Goal: Task Accomplishment & Management: Manage account settings

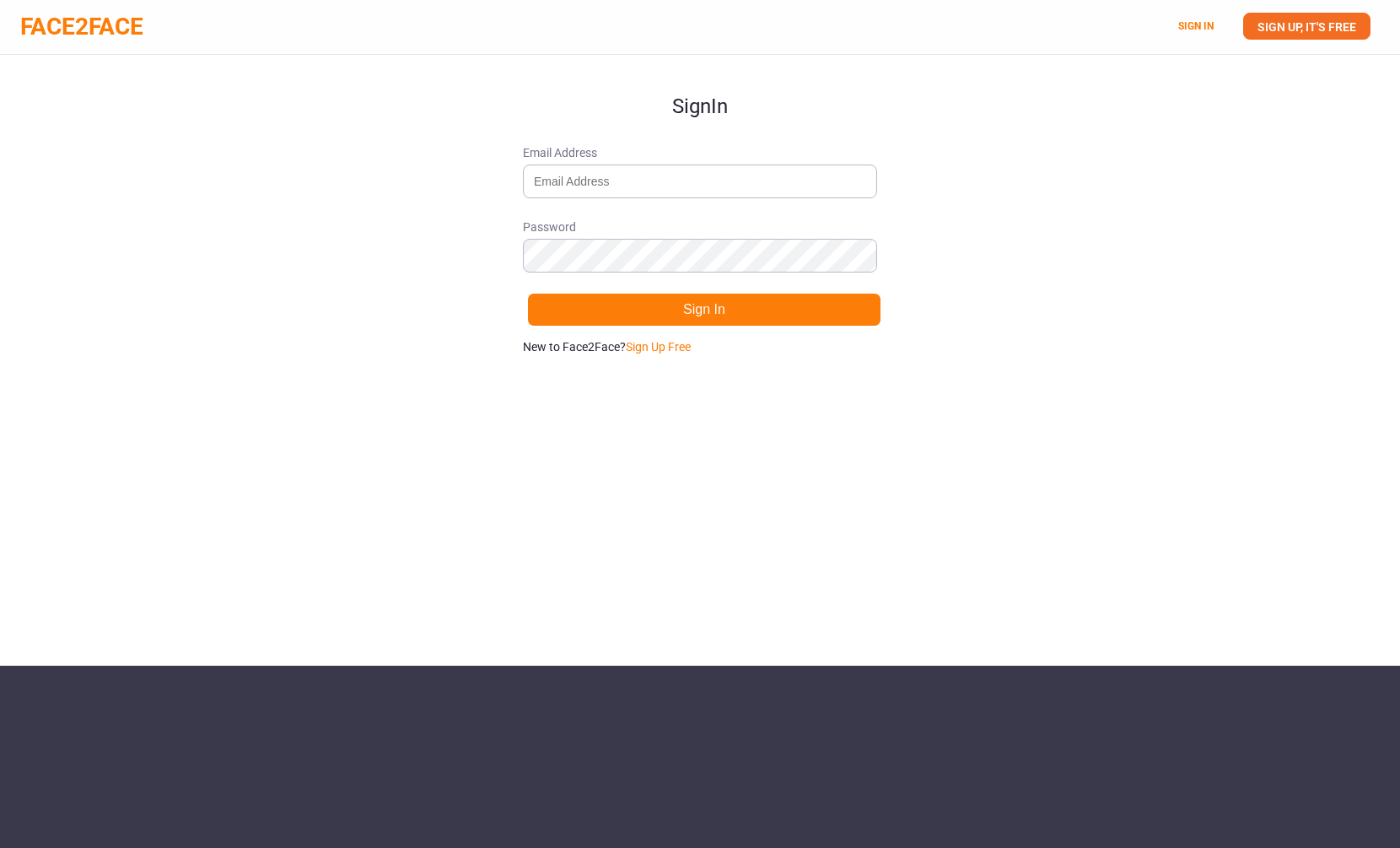
click at [651, 200] on form "Sign In Email Address Password Sign In New to Face2Face? Sign Up Free" at bounding box center [700, 205] width 354 height 300
click at [659, 185] on input "Email Address" at bounding box center [700, 182] width 354 height 34
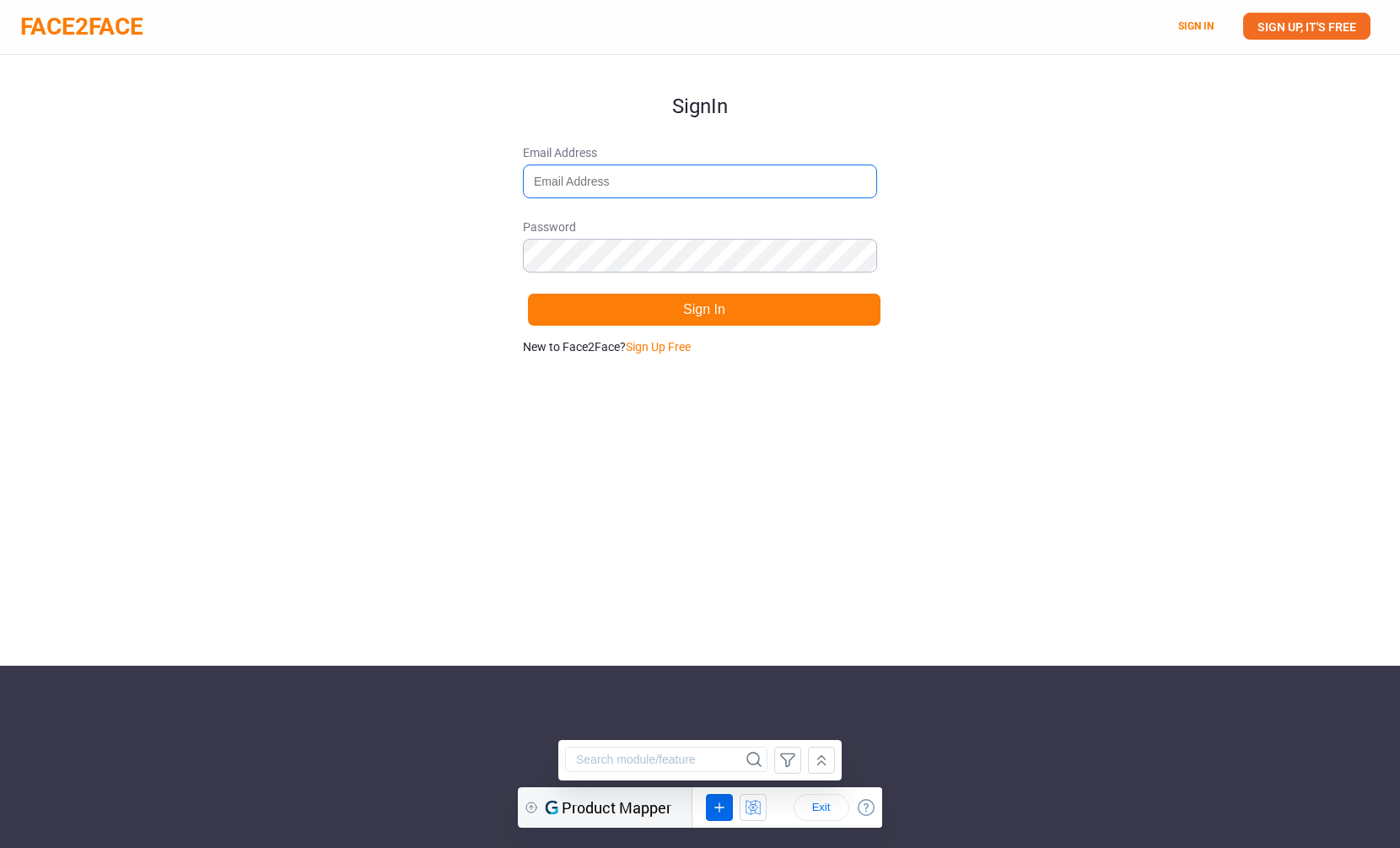
type input "alexwgordan@gmail.com"
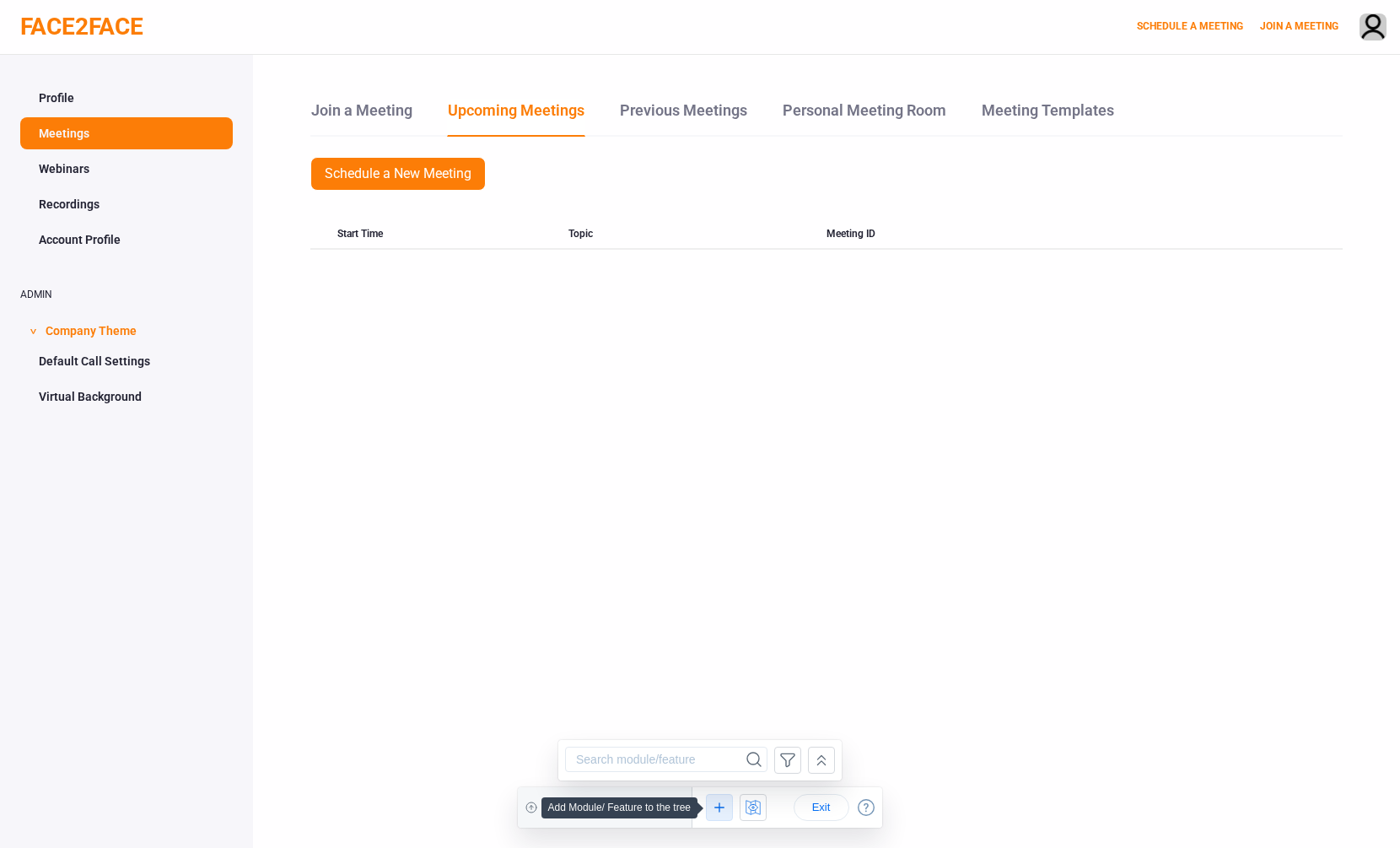
click at [716, 808] on icon at bounding box center [719, 807] width 19 height 21
click at [759, 780] on button "UI Element Rule" at bounding box center [760, 772] width 155 height 27
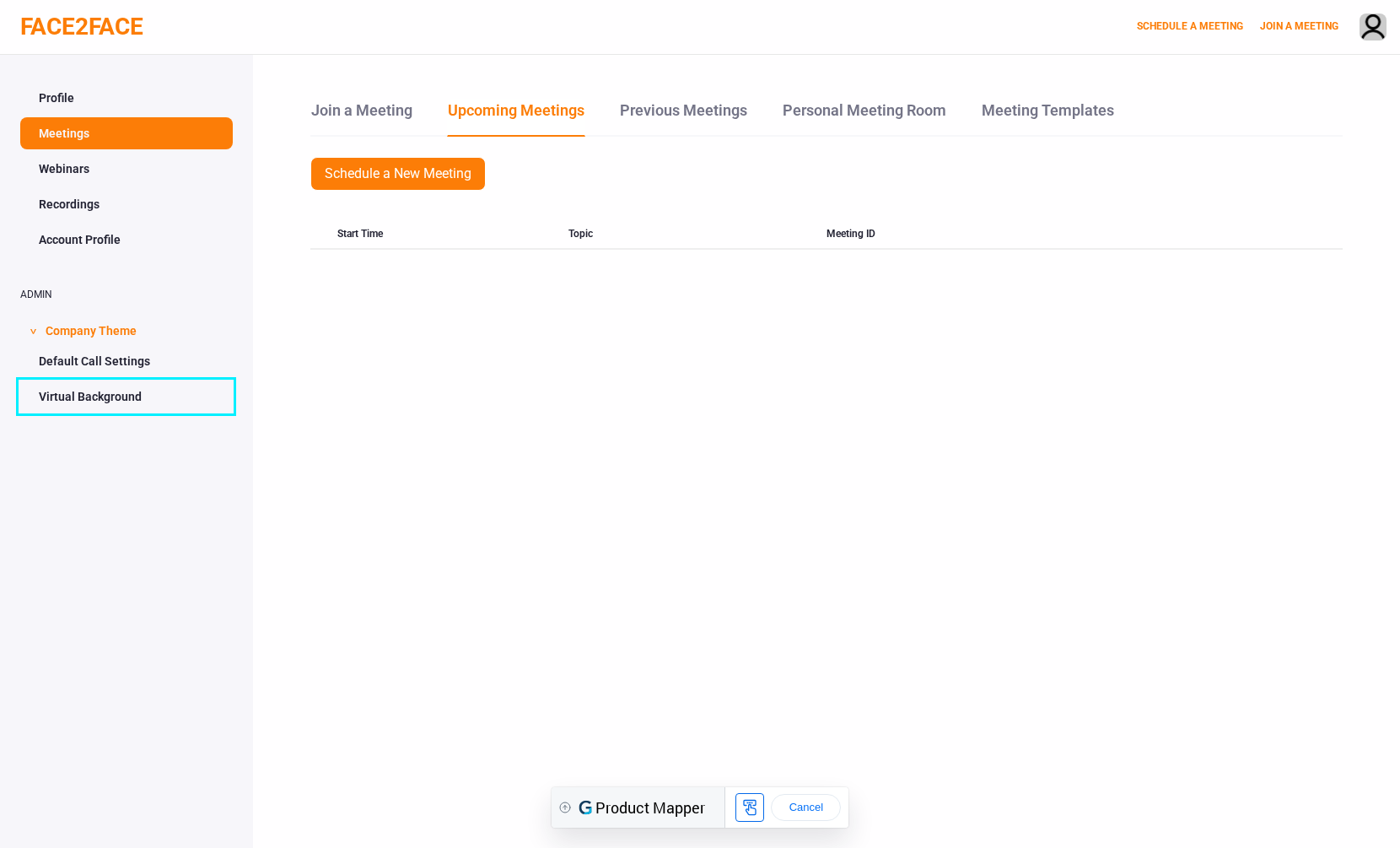
click at [83, 391] on link "Virtual Background" at bounding box center [127, 397] width 212 height 32
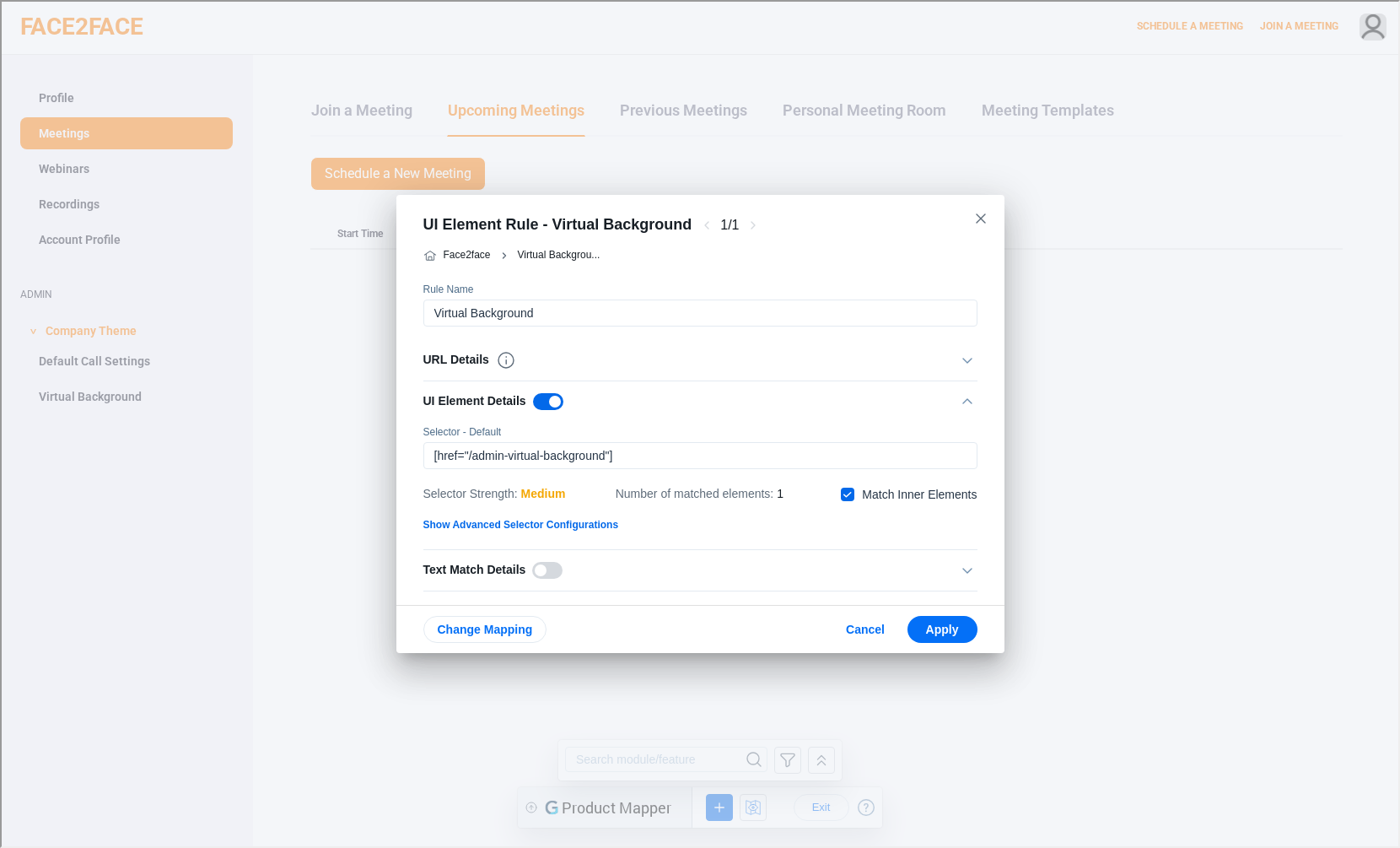
click at [473, 403] on div "UI Element Details" at bounding box center [492, 399] width 140 height 21
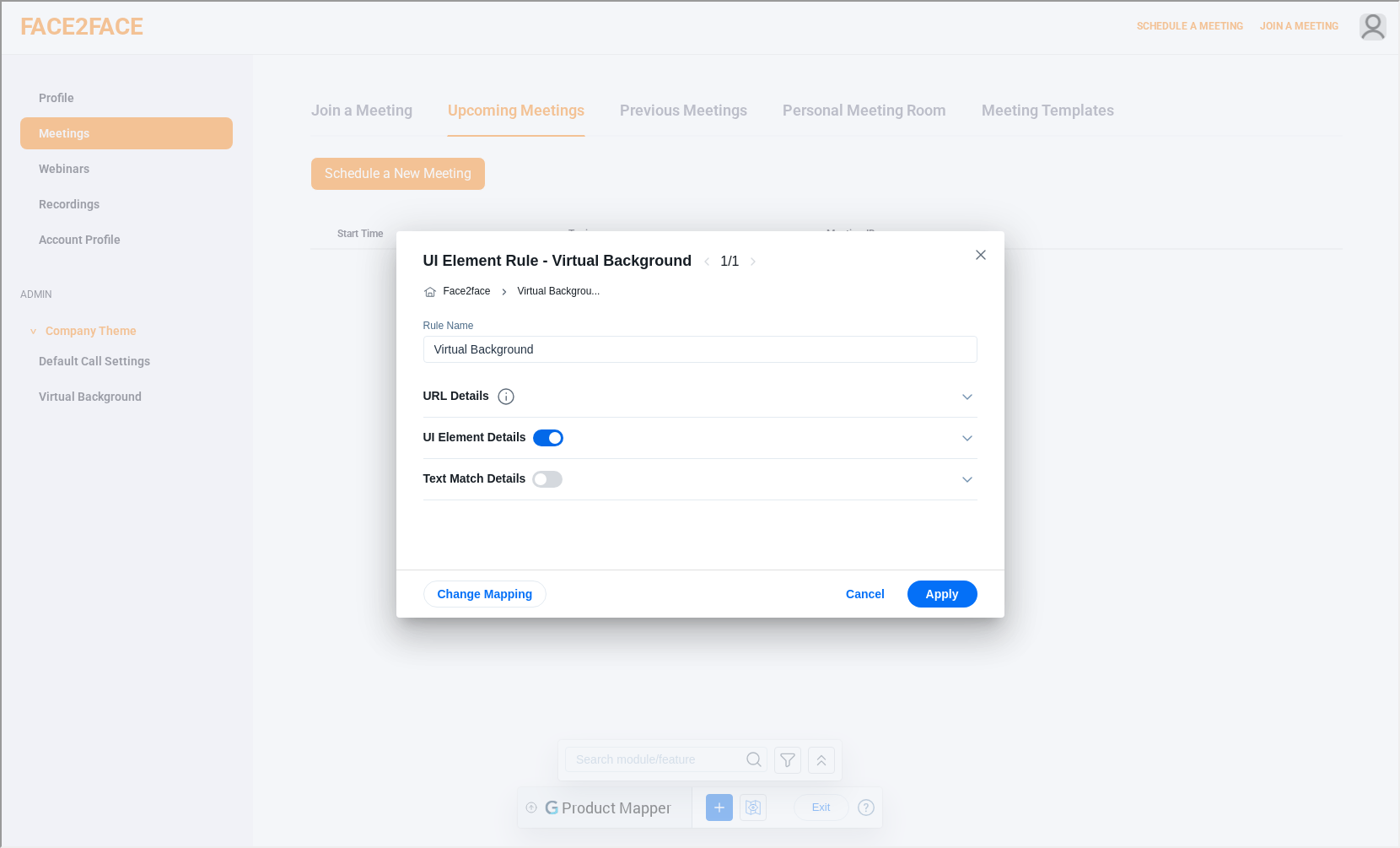
click at [463, 398] on div "URL Details" at bounding box center [468, 395] width 93 height 21
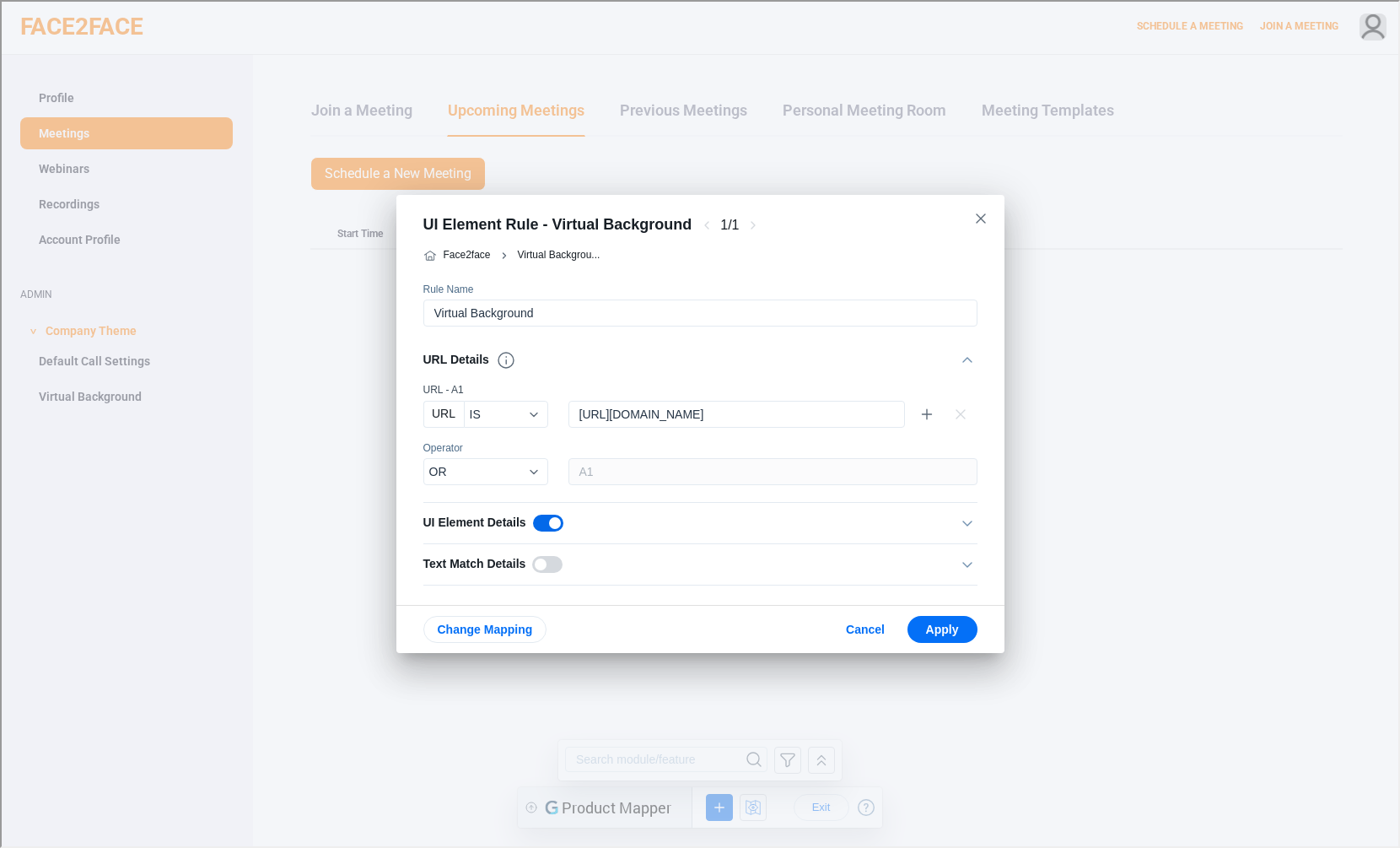
click at [456, 363] on div "URL Details" at bounding box center [468, 358] width 93 height 21
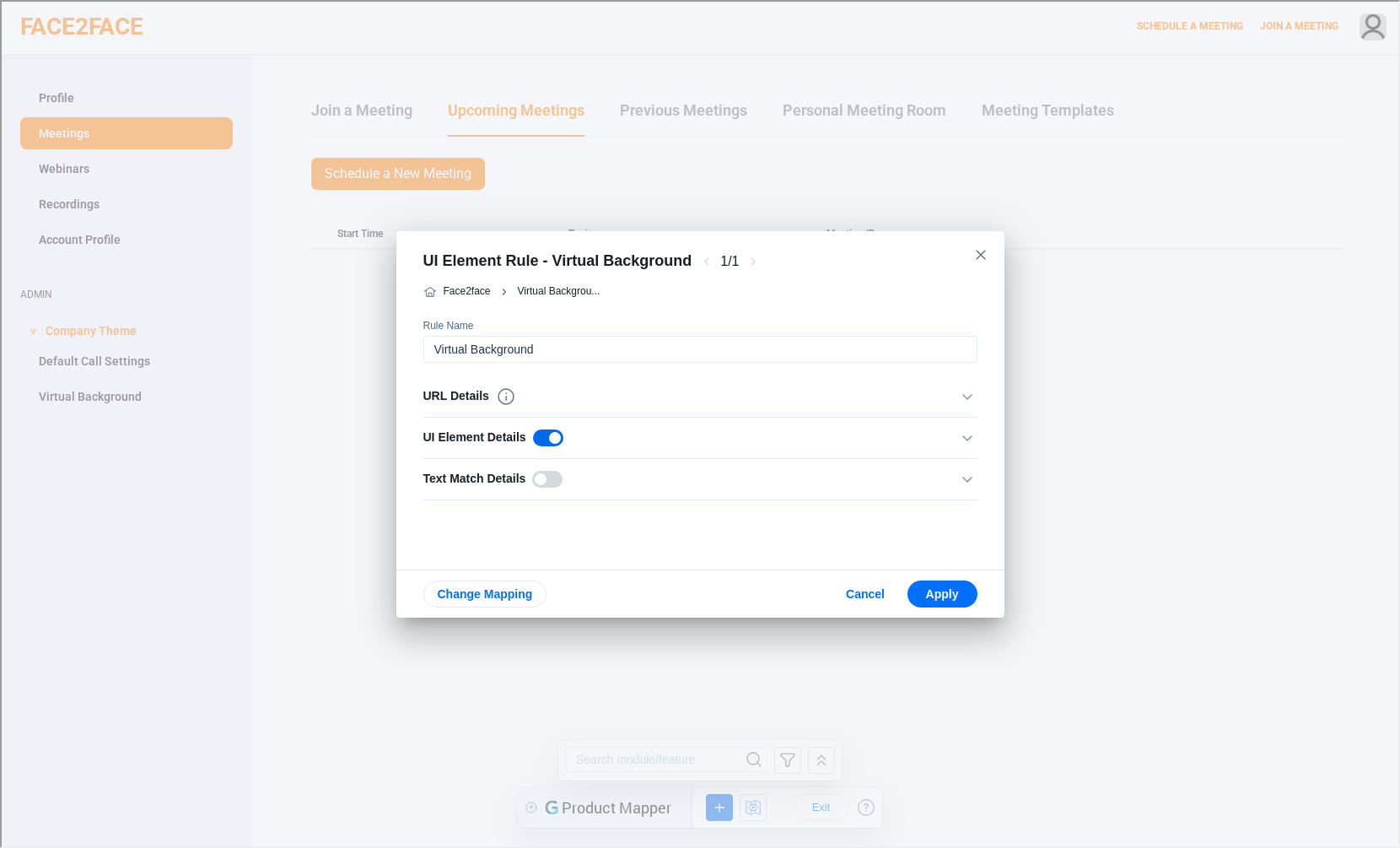
click at [468, 430] on div "UI Element Details" at bounding box center [492, 436] width 140 height 21
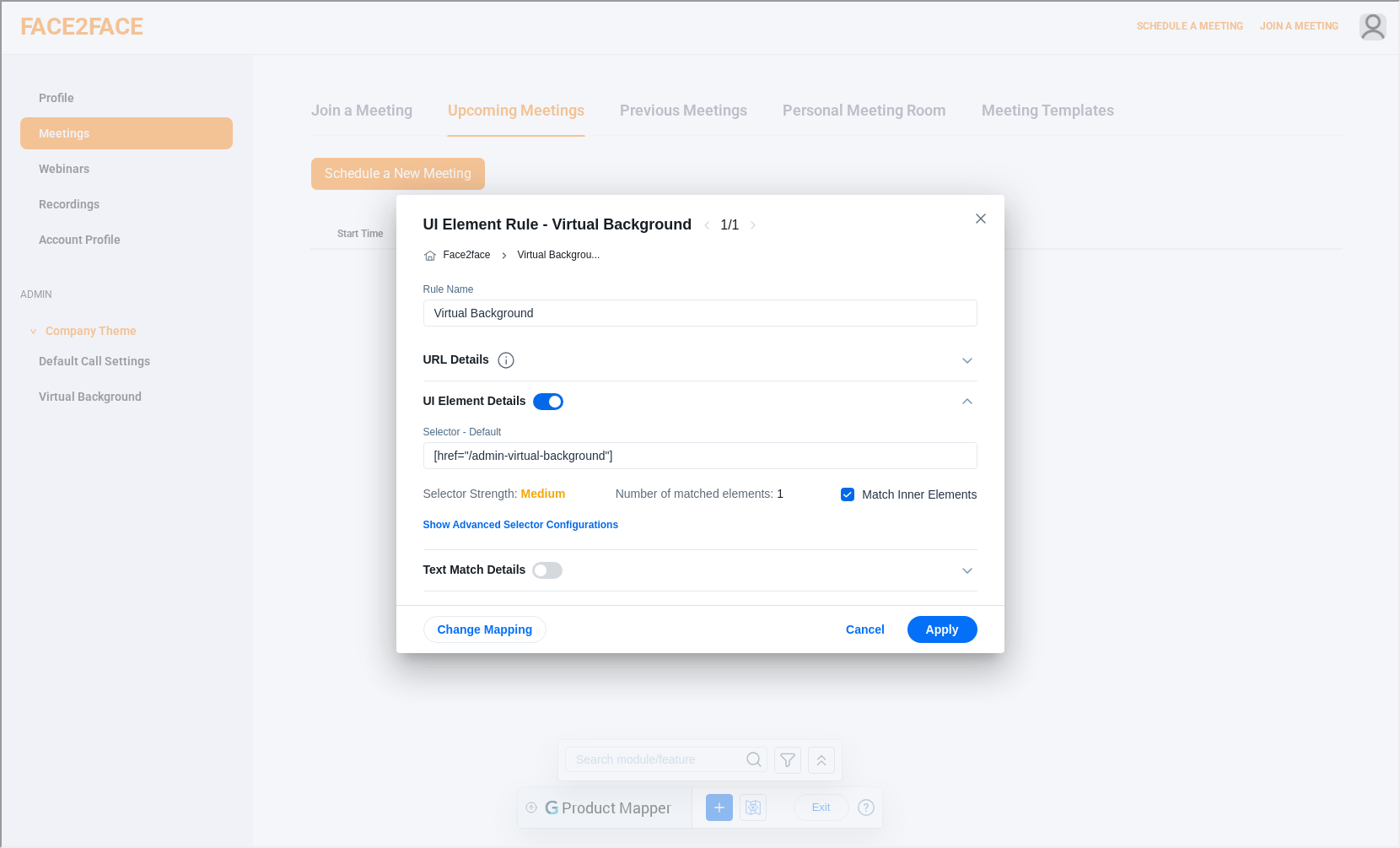
click at [492, 391] on div "UI Element Details" at bounding box center [492, 399] width 140 height 21
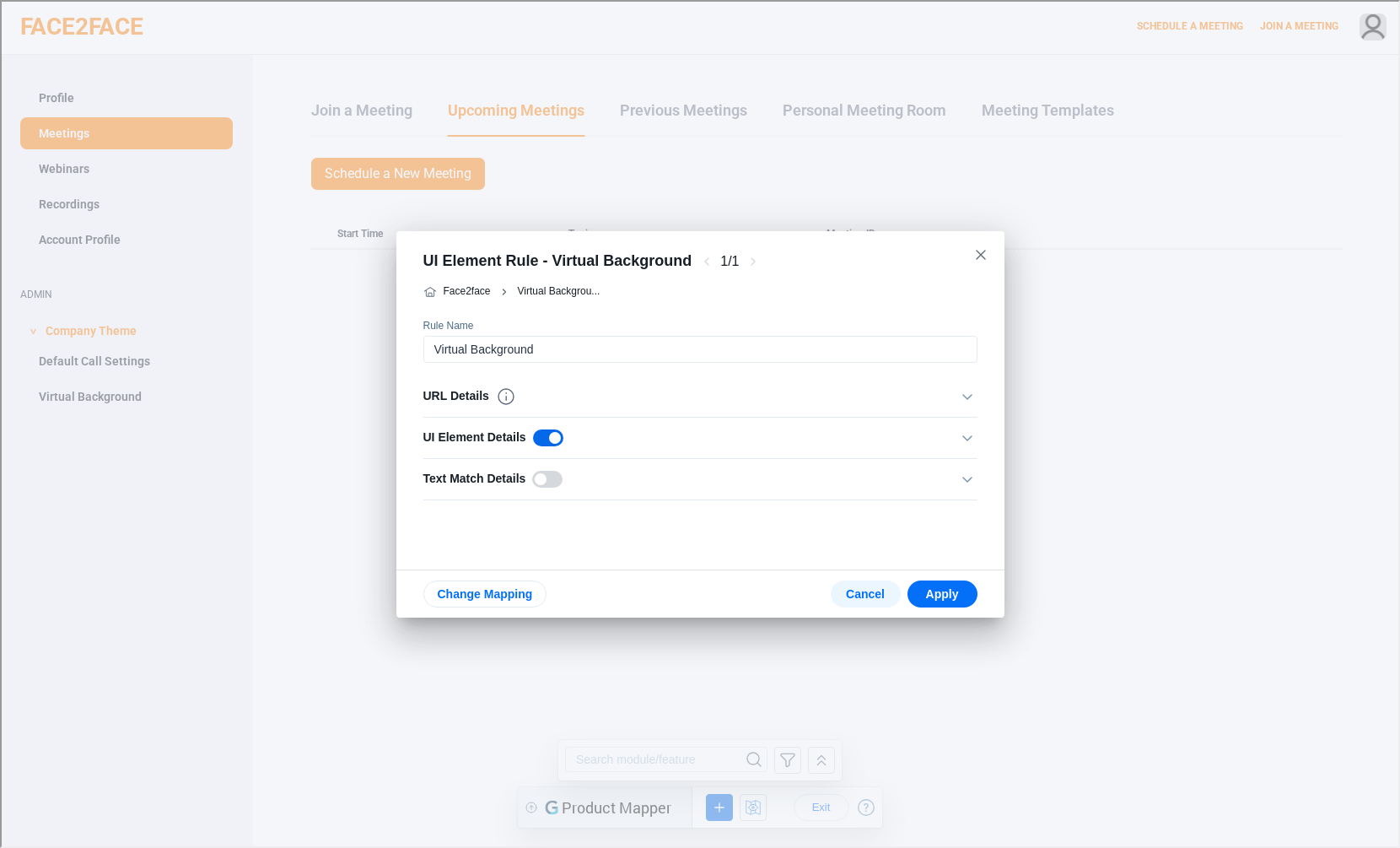
click at [859, 594] on span "Cancel" at bounding box center [864, 592] width 43 height 13
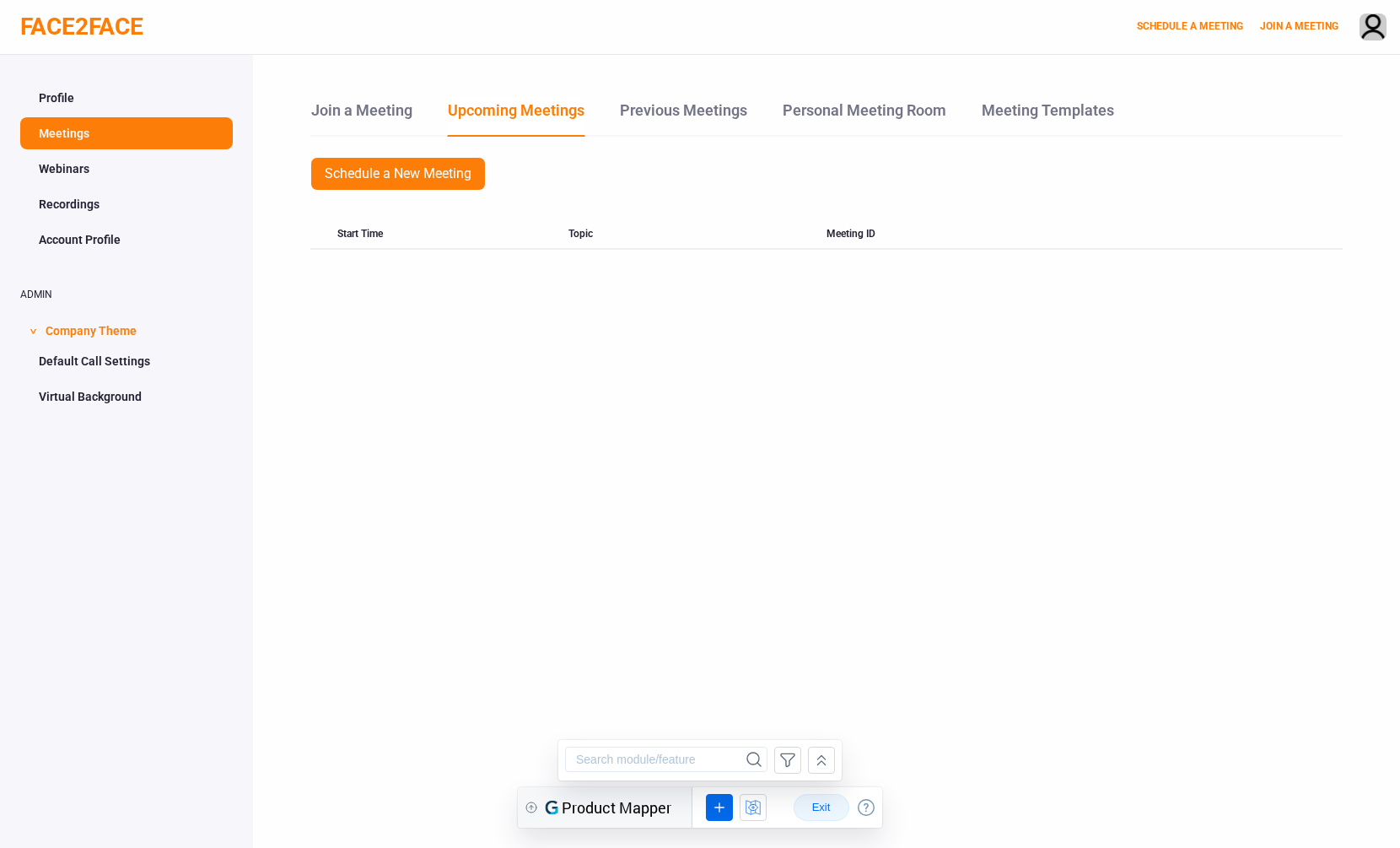
click at [832, 804] on span "Exit" at bounding box center [822, 807] width 27 height 13
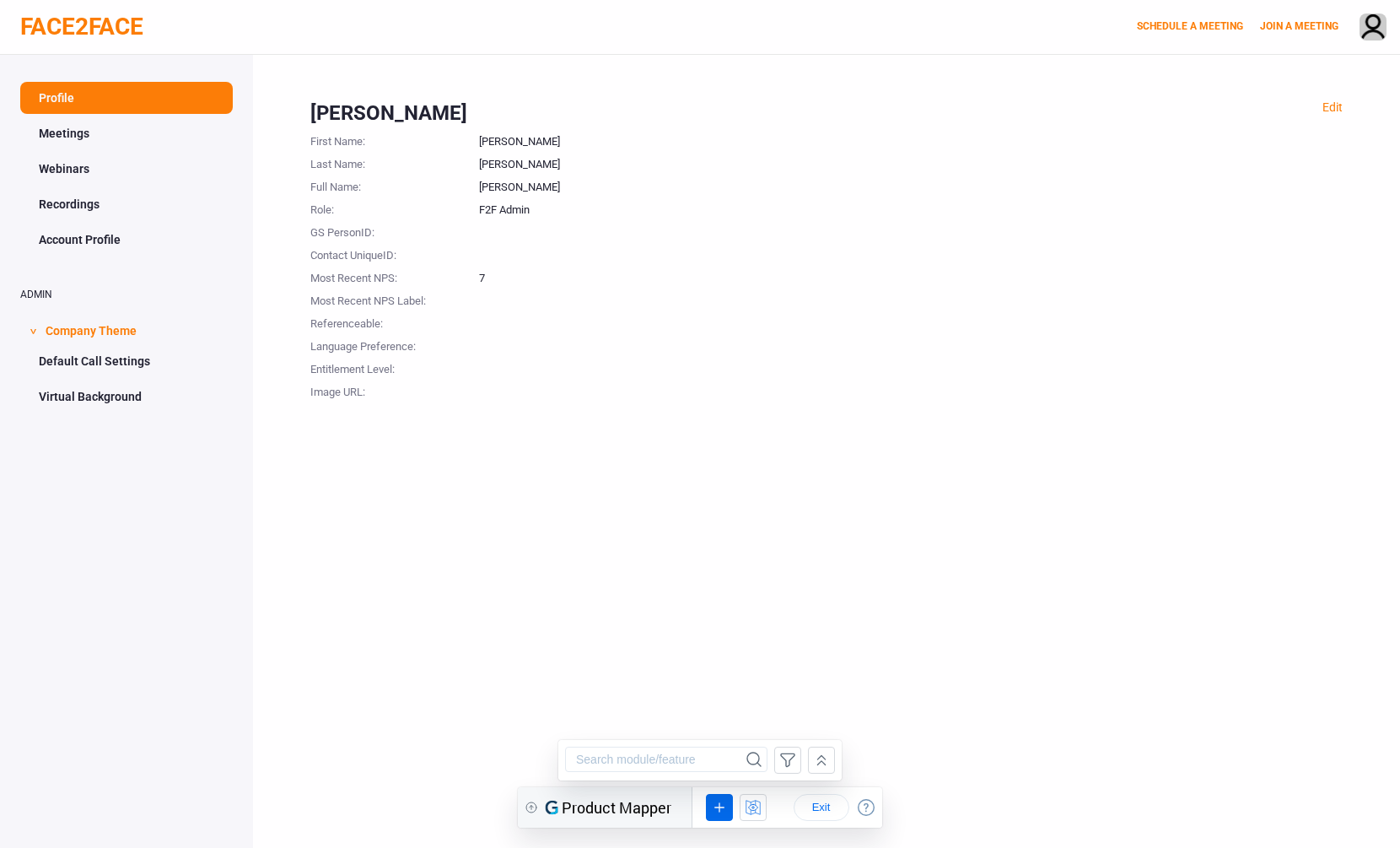
click at [812, 755] on icon at bounding box center [821, 760] width 19 height 21
click at [825, 33] on icon at bounding box center [821, 38] width 7 height 9
click at [749, 809] on icon at bounding box center [753, 807] width 19 height 21
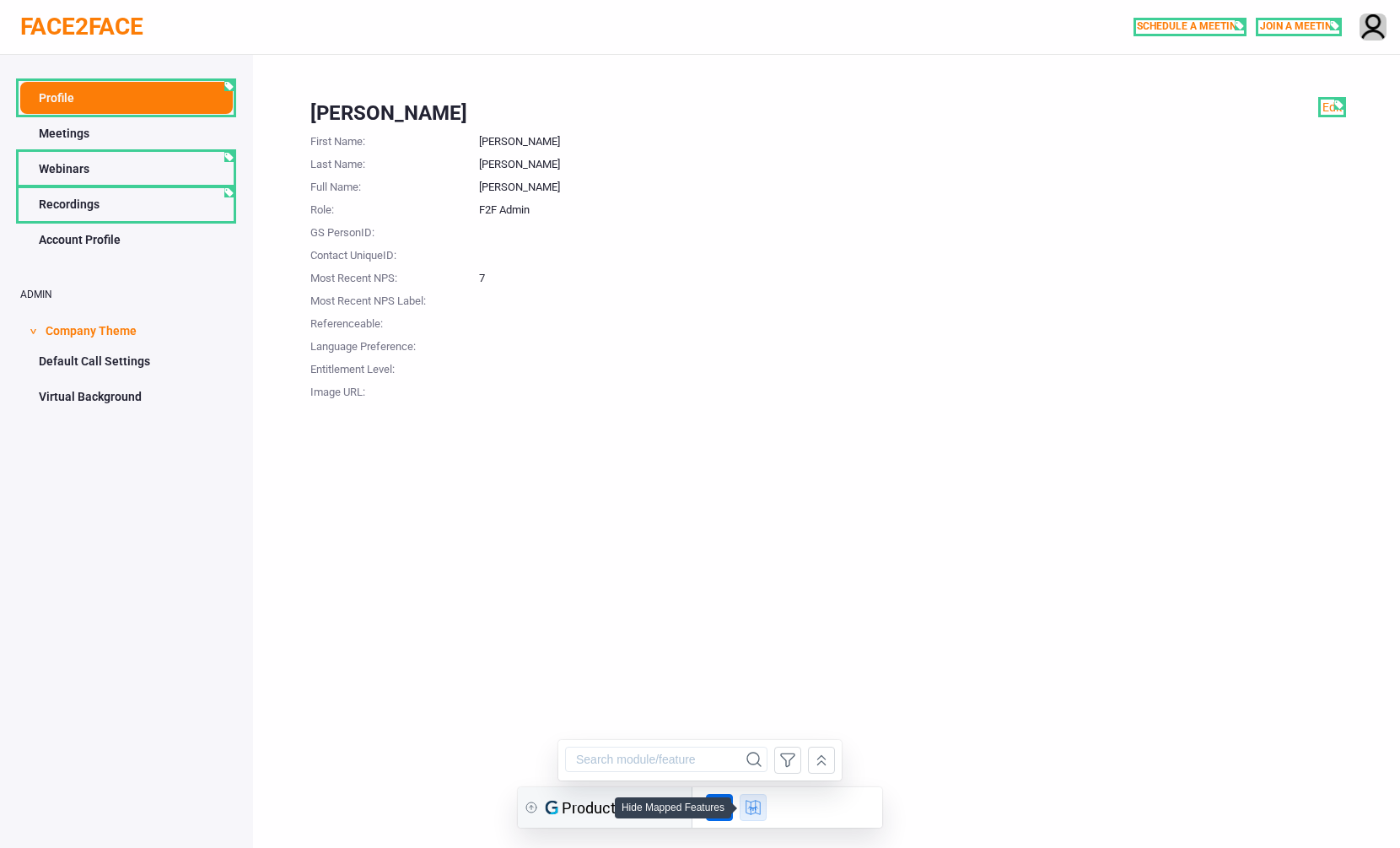
click at [759, 813] on icon at bounding box center [753, 807] width 19 height 21
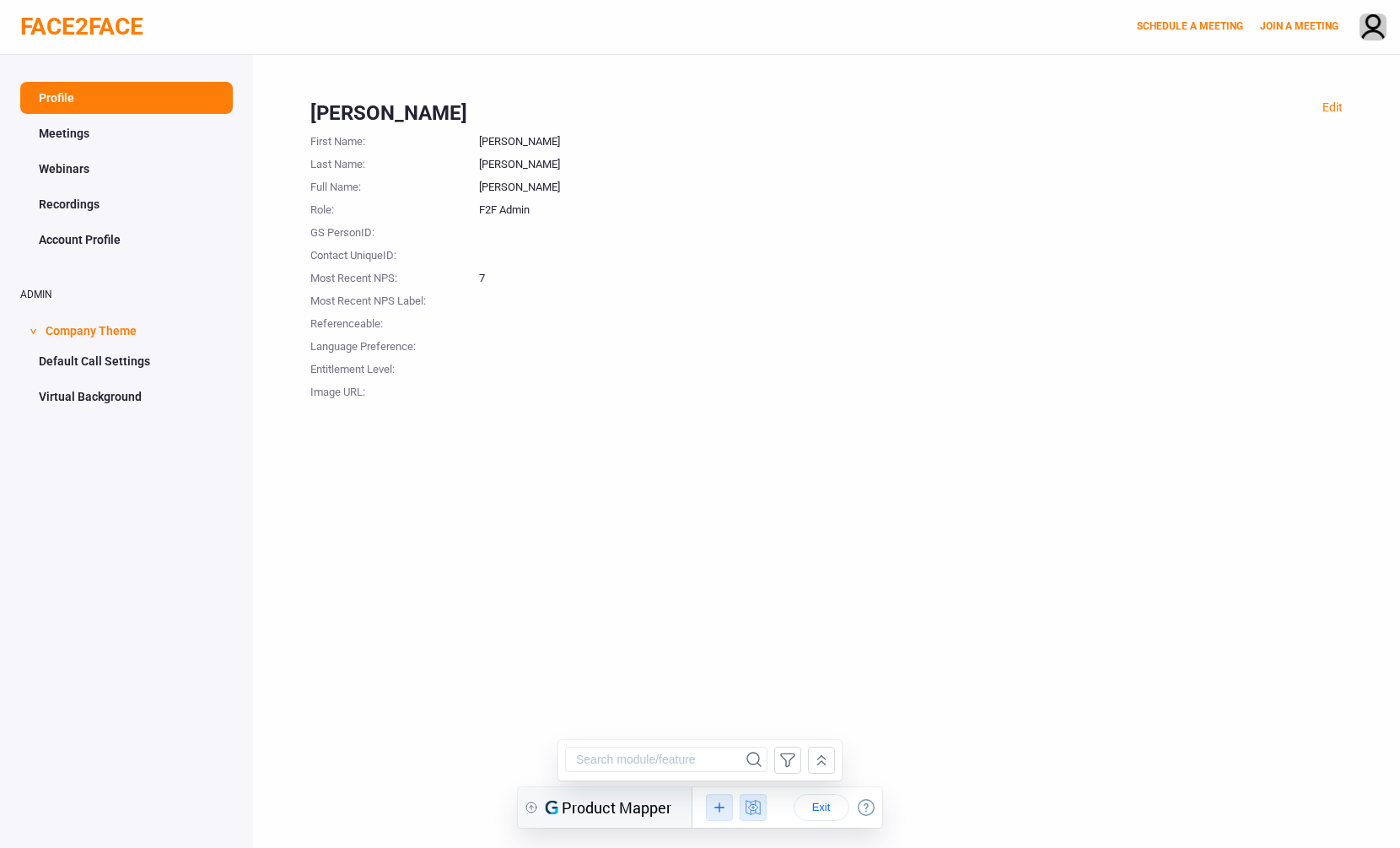
click at [721, 813] on icon at bounding box center [719, 807] width 19 height 21
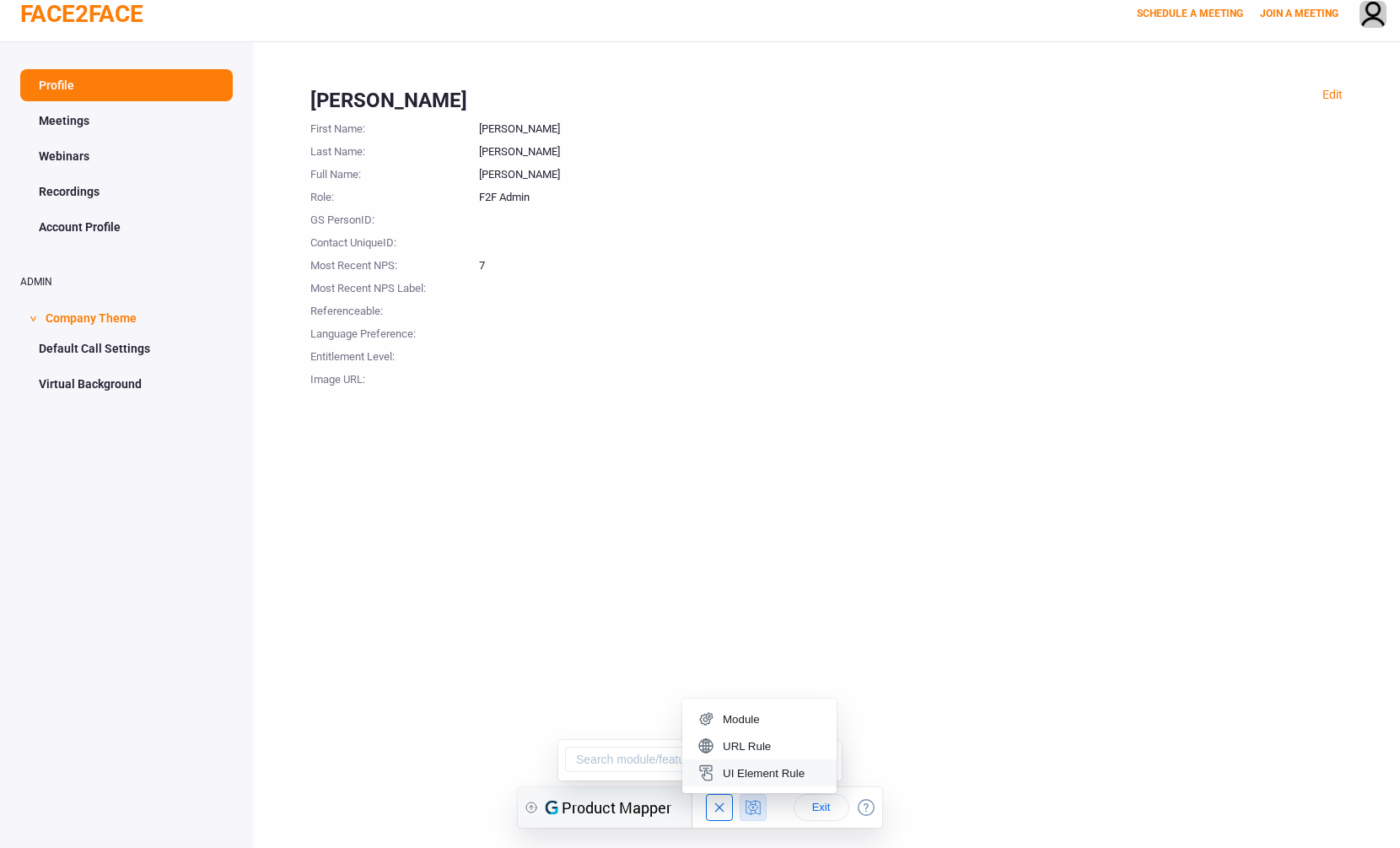
scroll to position [15, 0]
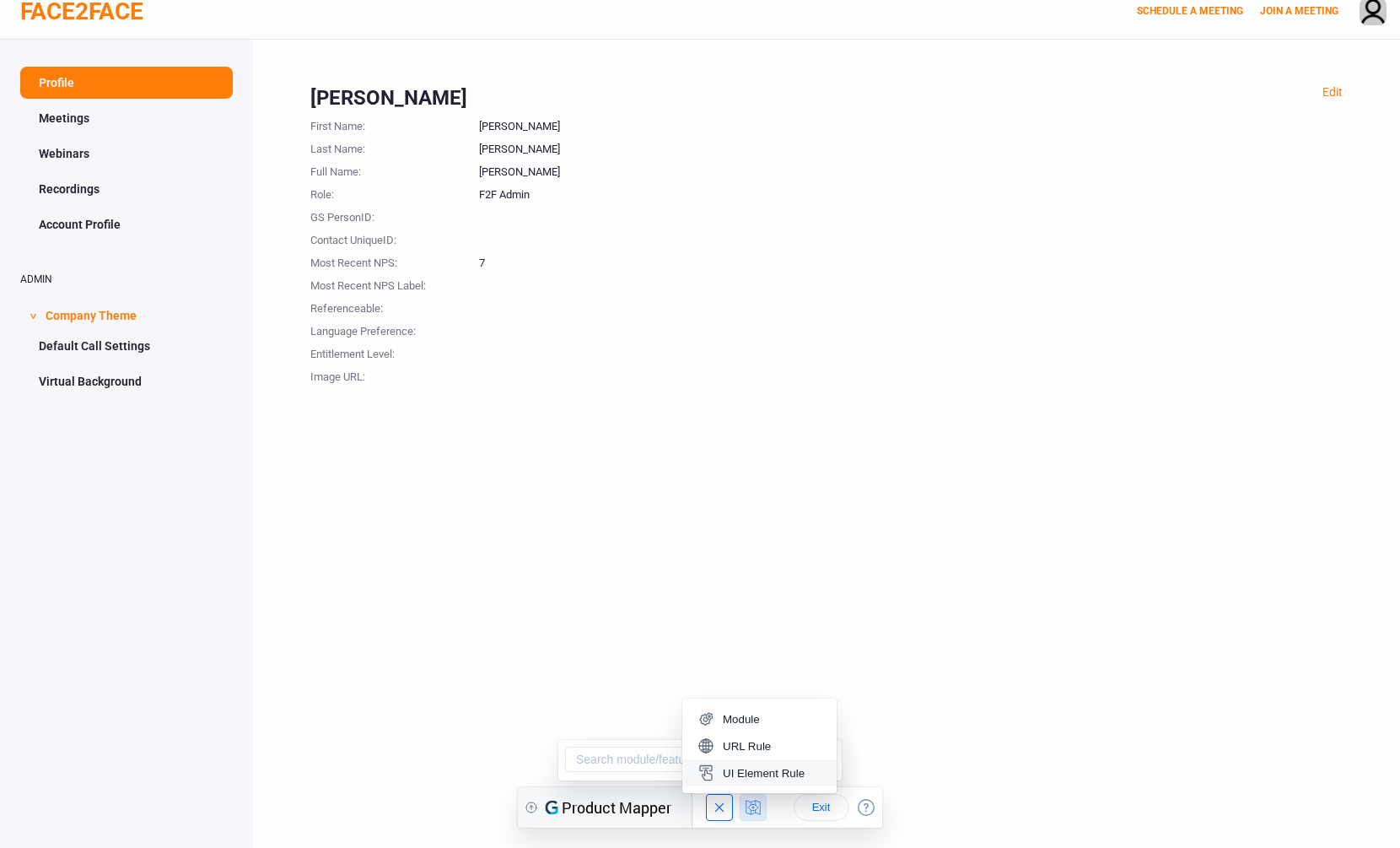
click at [754, 774] on div "UI Element Rule" at bounding box center [763, 773] width 82 height 13
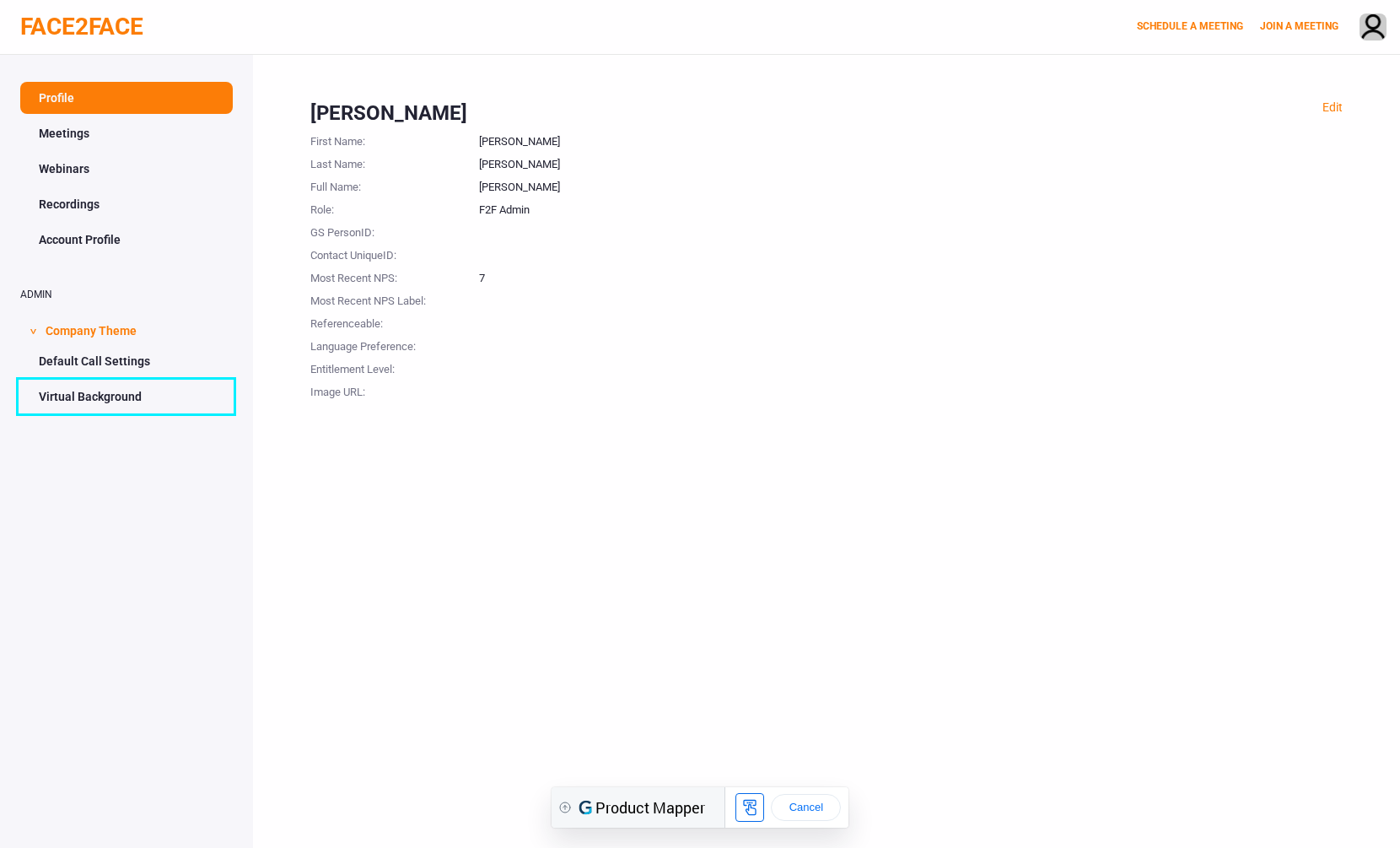
click at [185, 397] on link "Virtual Background" at bounding box center [127, 397] width 212 height 32
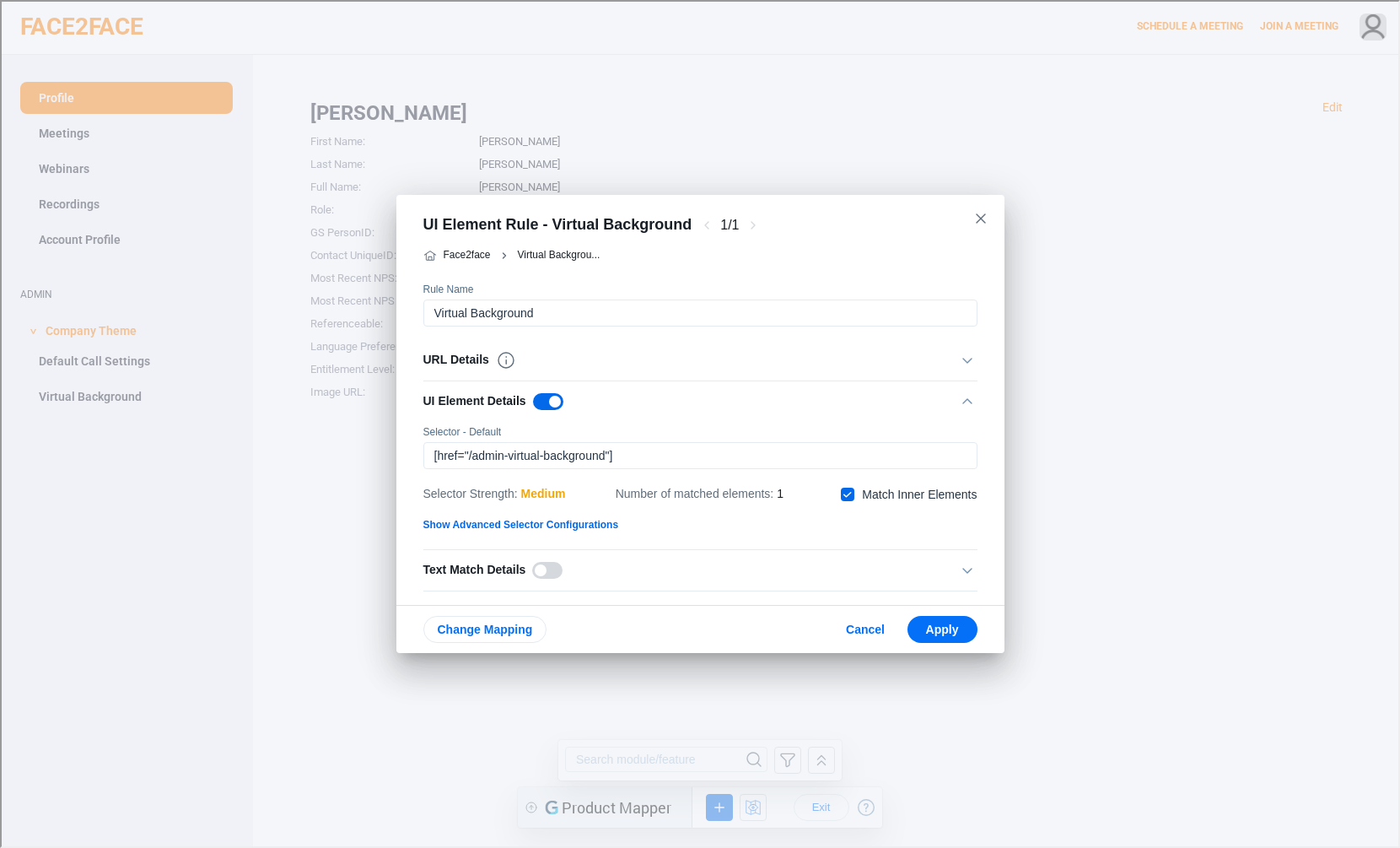
drag, startPoint x: 774, startPoint y: 495, endPoint x: 789, endPoint y: 494, distance: 15.0
click at [789, 494] on div "Selector Strength : medium Number of matched elements : 1 checkbox/without-labe…" at bounding box center [699, 493] width 554 height 29
click at [451, 360] on div "URL Details" at bounding box center [468, 358] width 93 height 21
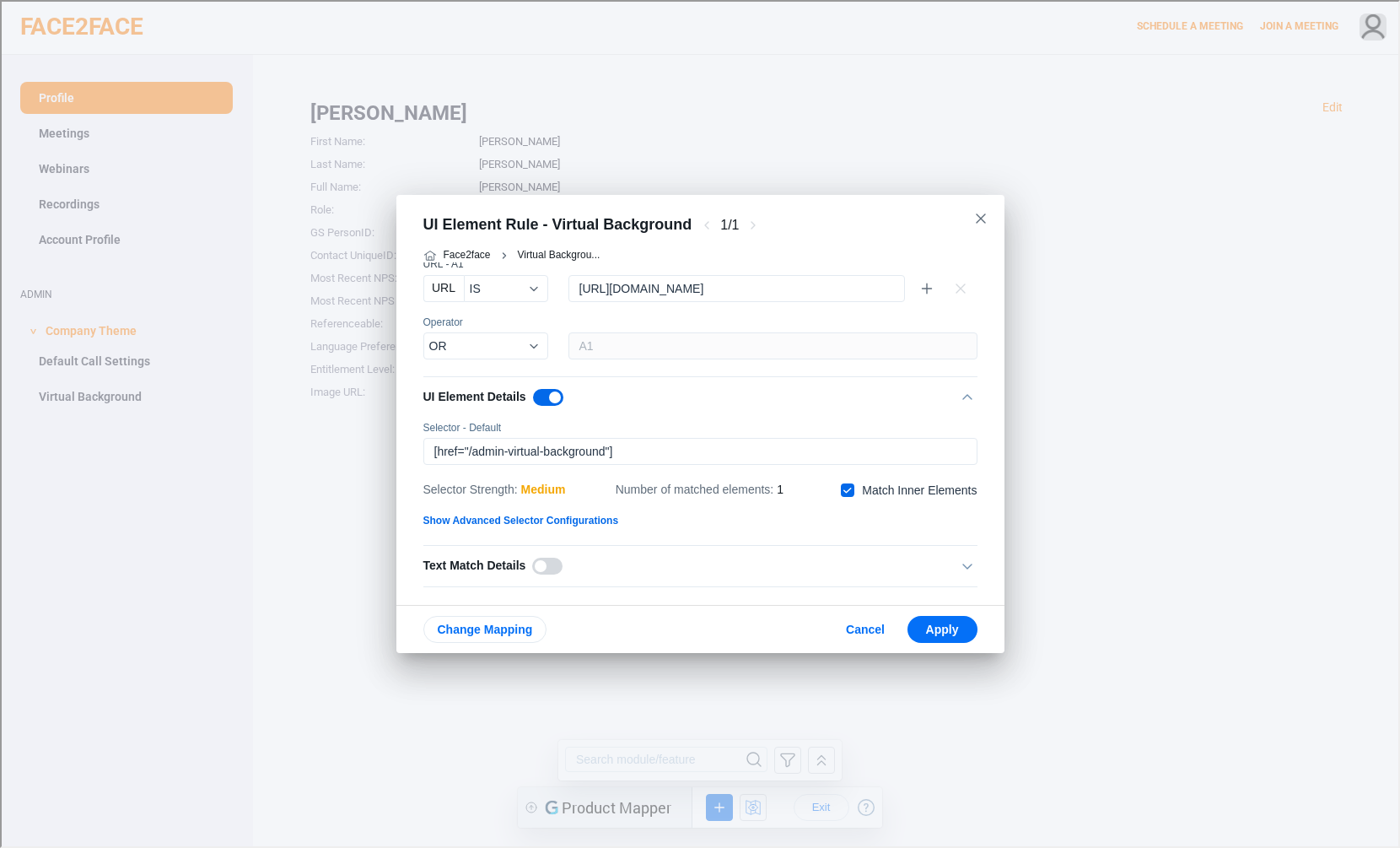
scroll to position [133, 0]
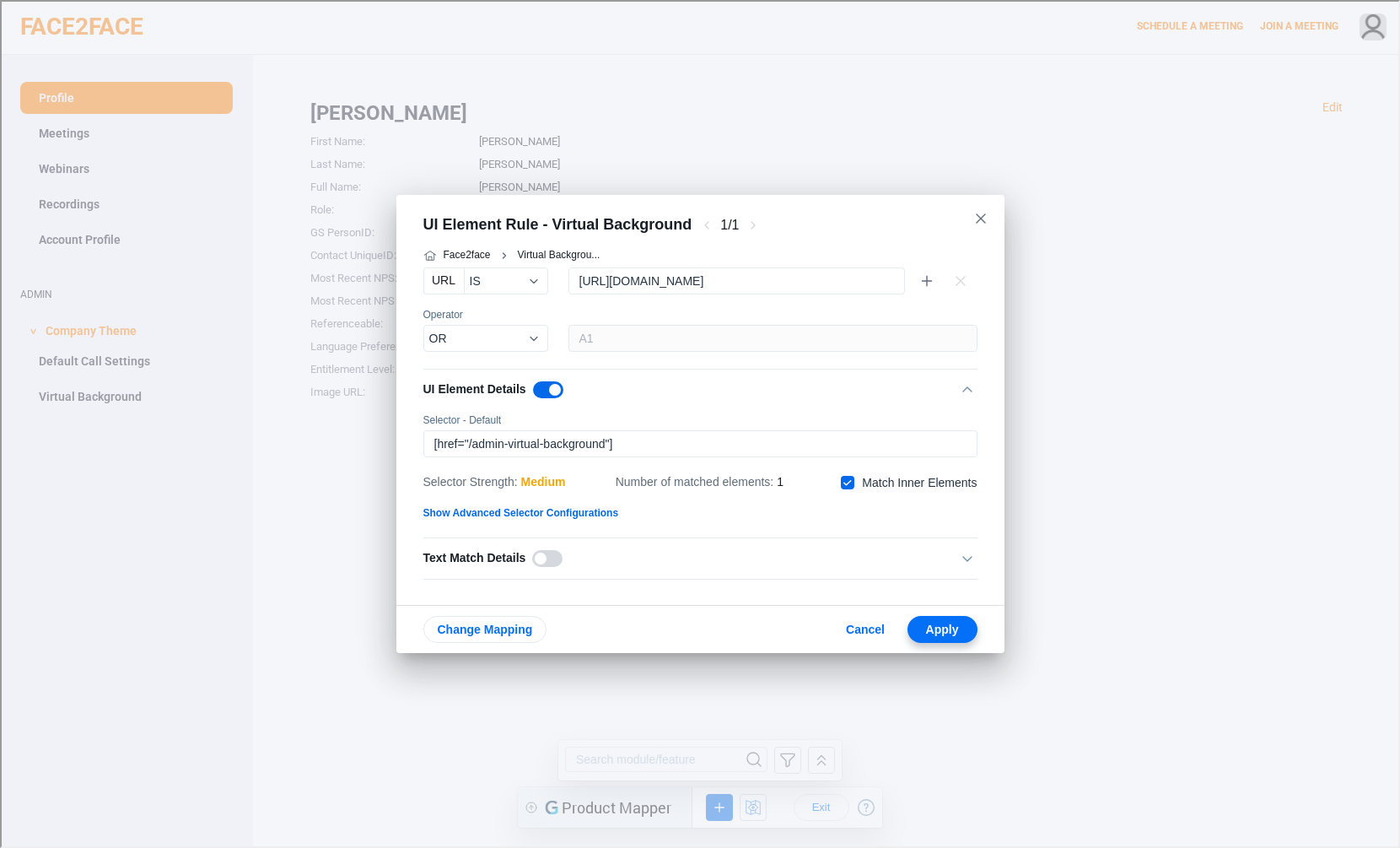
click at [920, 621] on span "Apply" at bounding box center [941, 627] width 43 height 13
